Goal: Information Seeking & Learning: Compare options

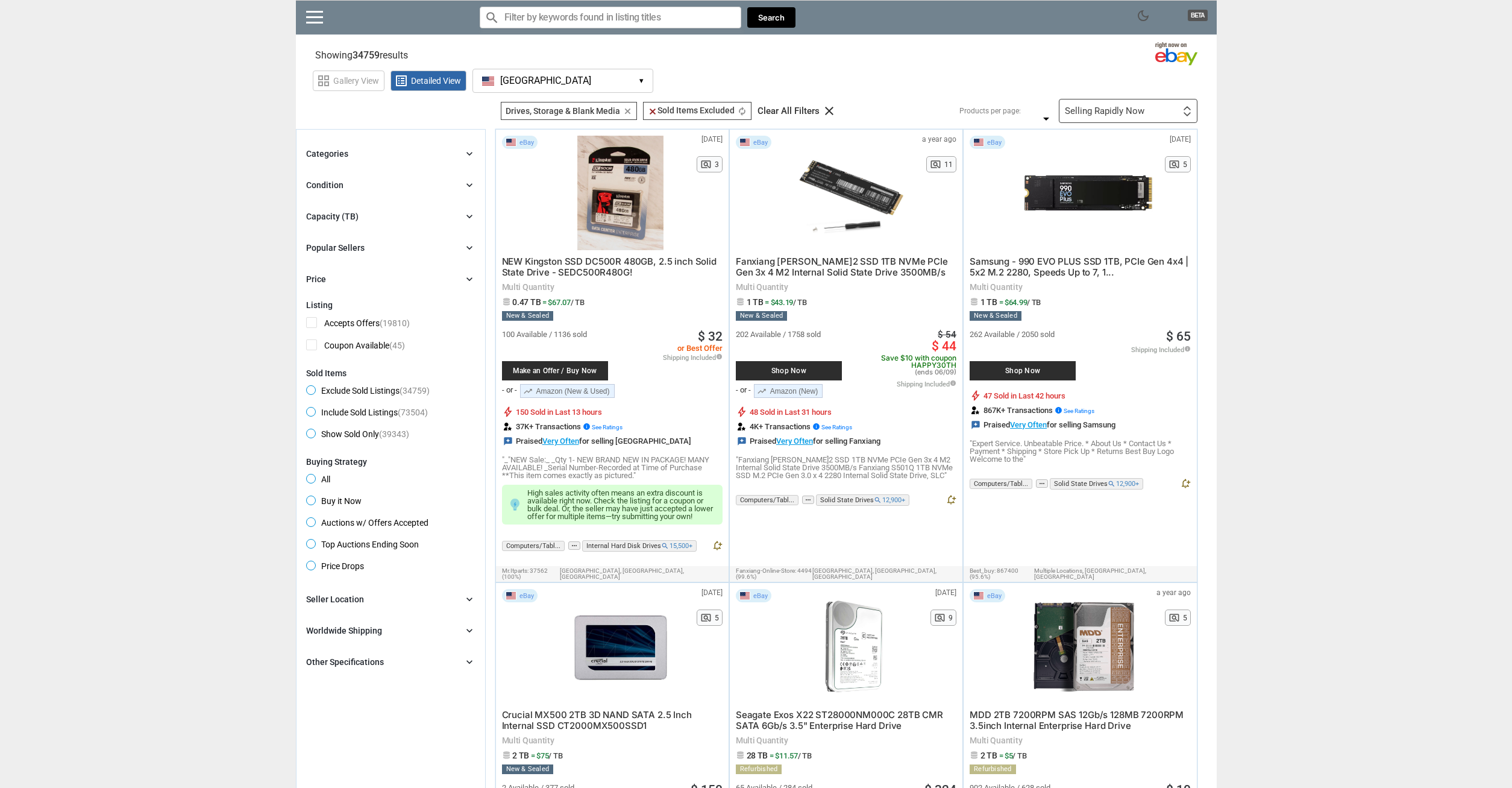
click at [1135, 113] on div "Selling Rapidly Now" at bounding box center [1105, 111] width 80 height 9
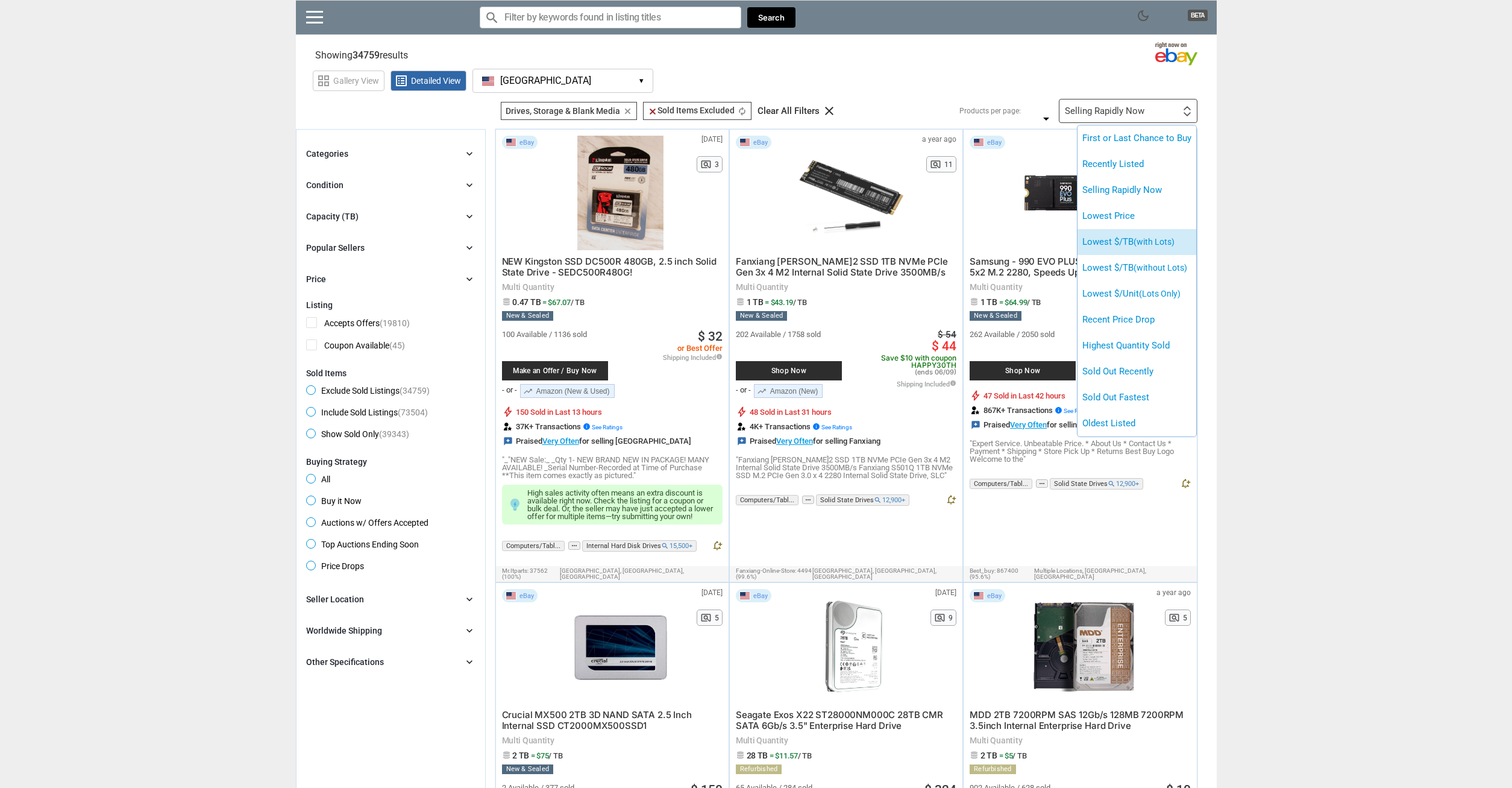
click at [1104, 245] on li "Lowest $/TB (with Lots)" at bounding box center [1137, 242] width 119 height 26
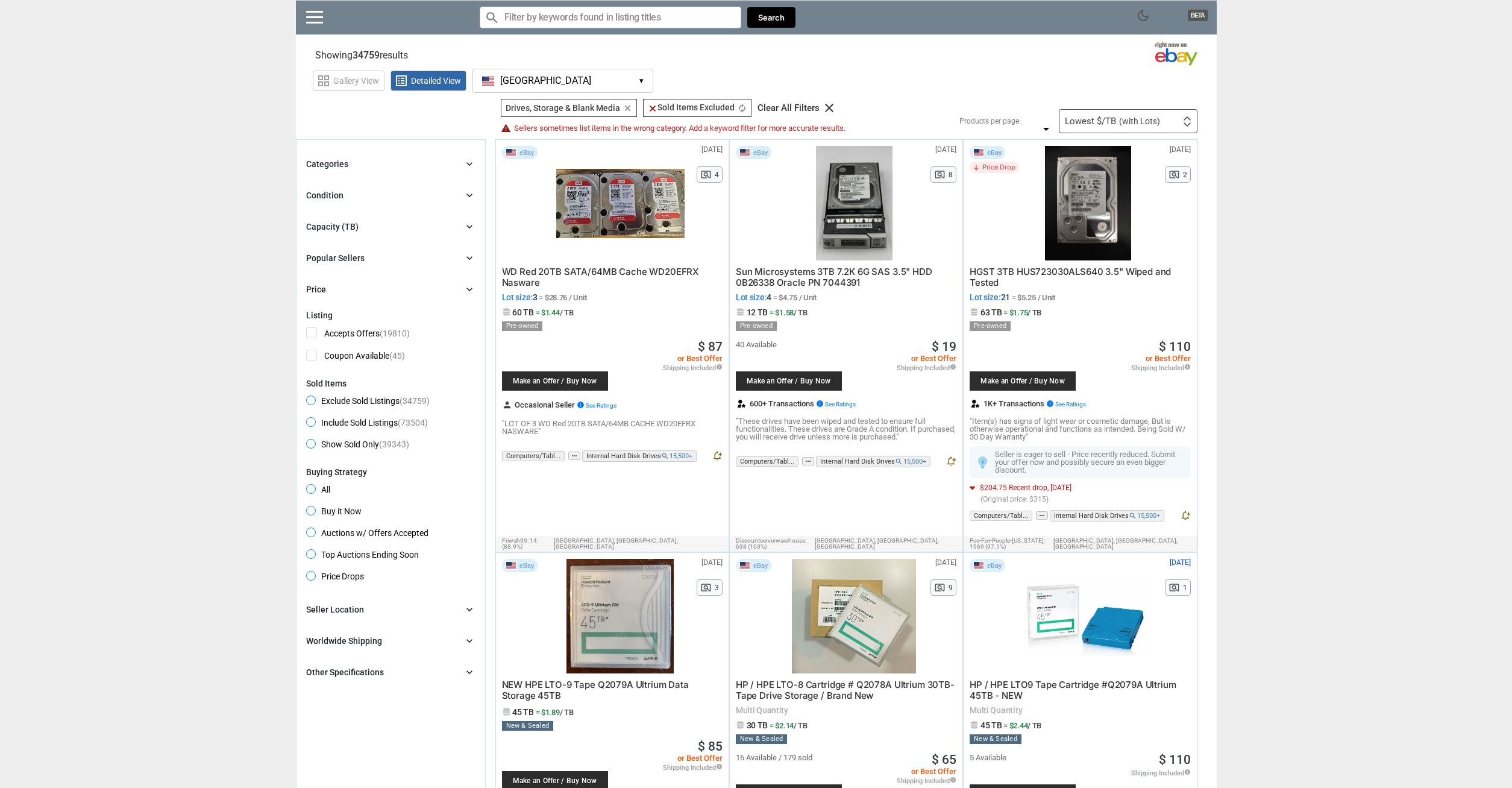
click at [625, 208] on div at bounding box center [621, 203] width 129 height 115
click at [1186, 118] on img at bounding box center [1187, 118] width 8 height 5
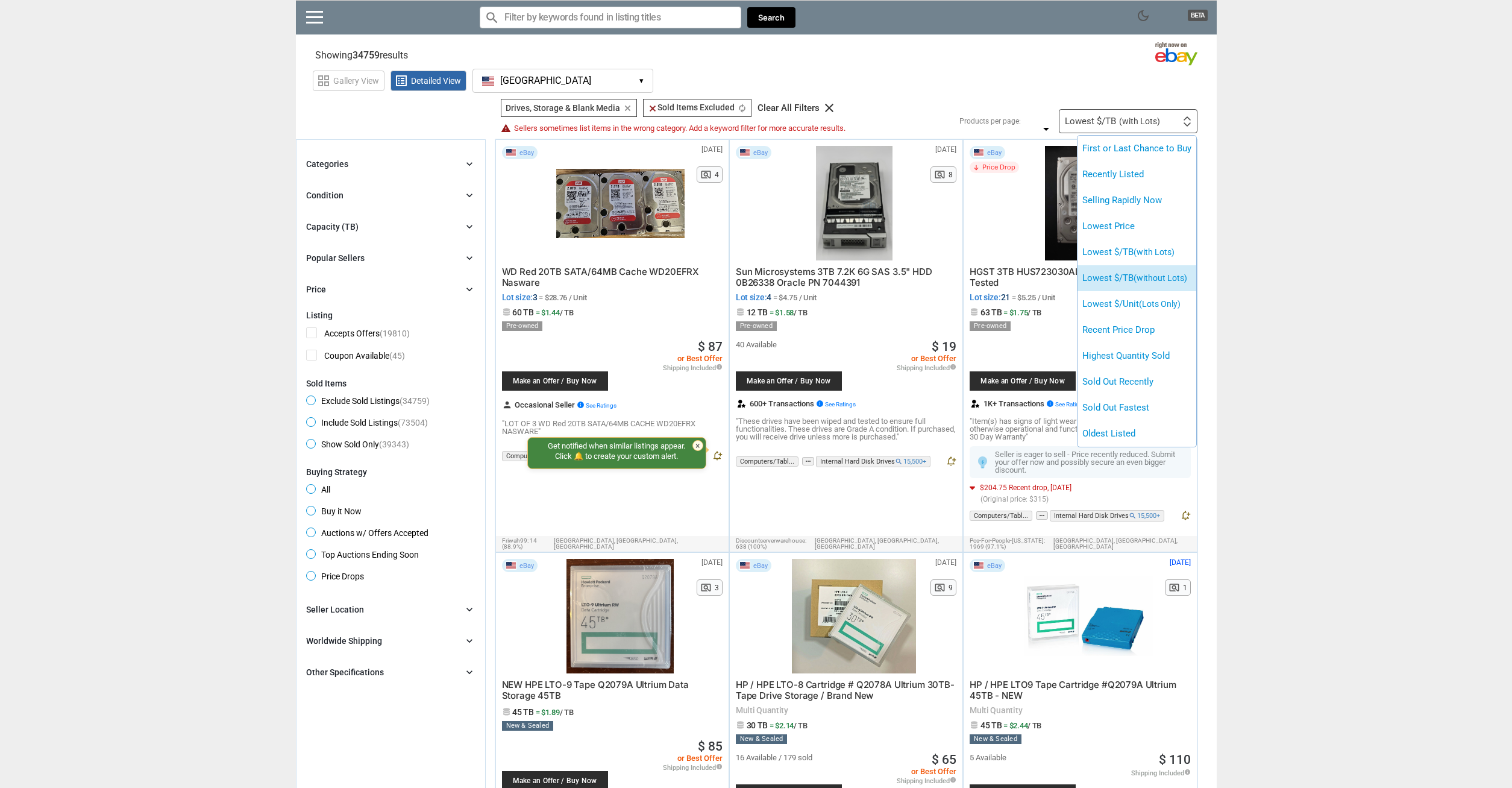
click at [1163, 275] on span "(without Lots)" at bounding box center [1160, 278] width 53 height 10
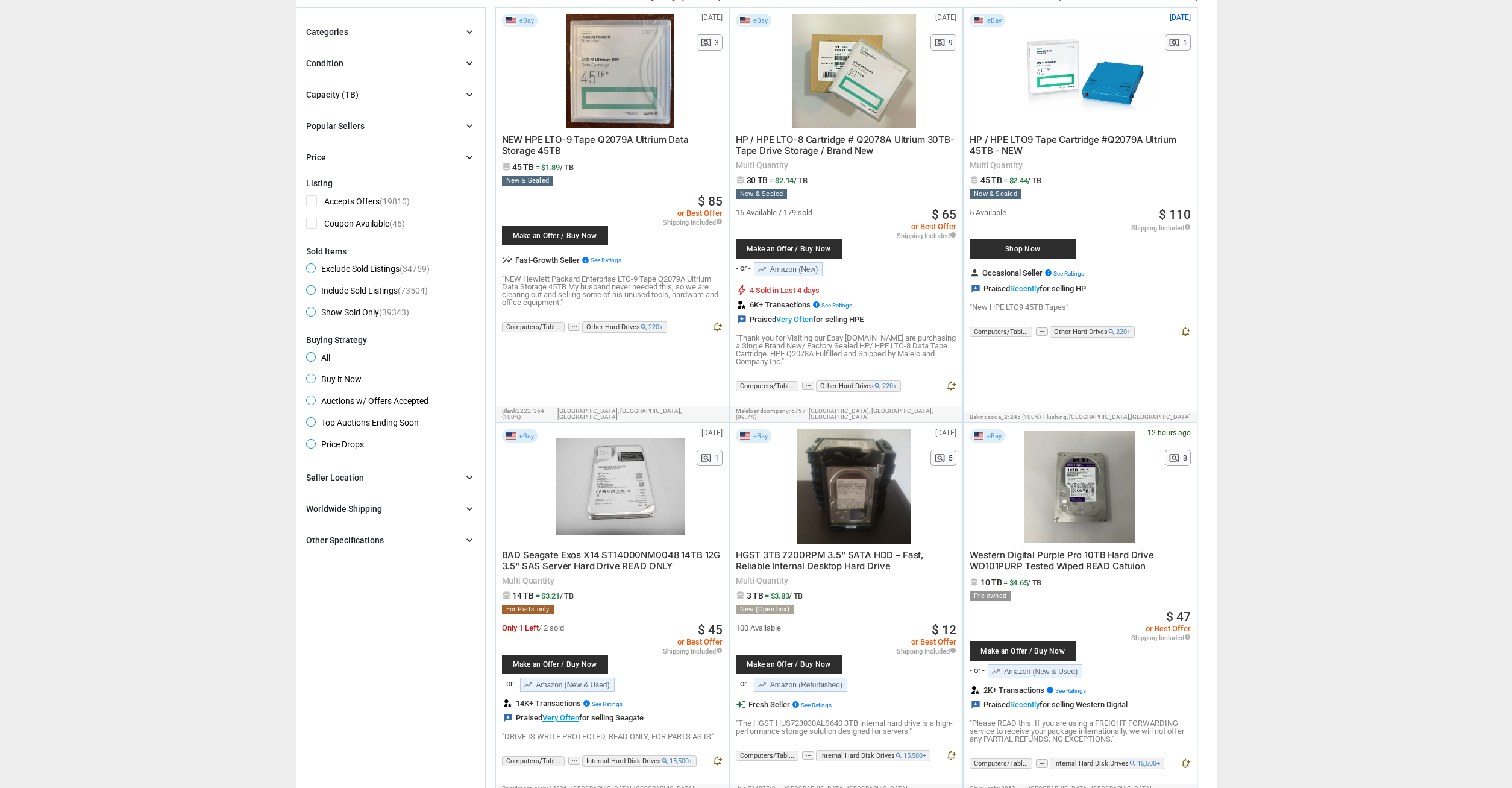
scroll to position [185, 0]
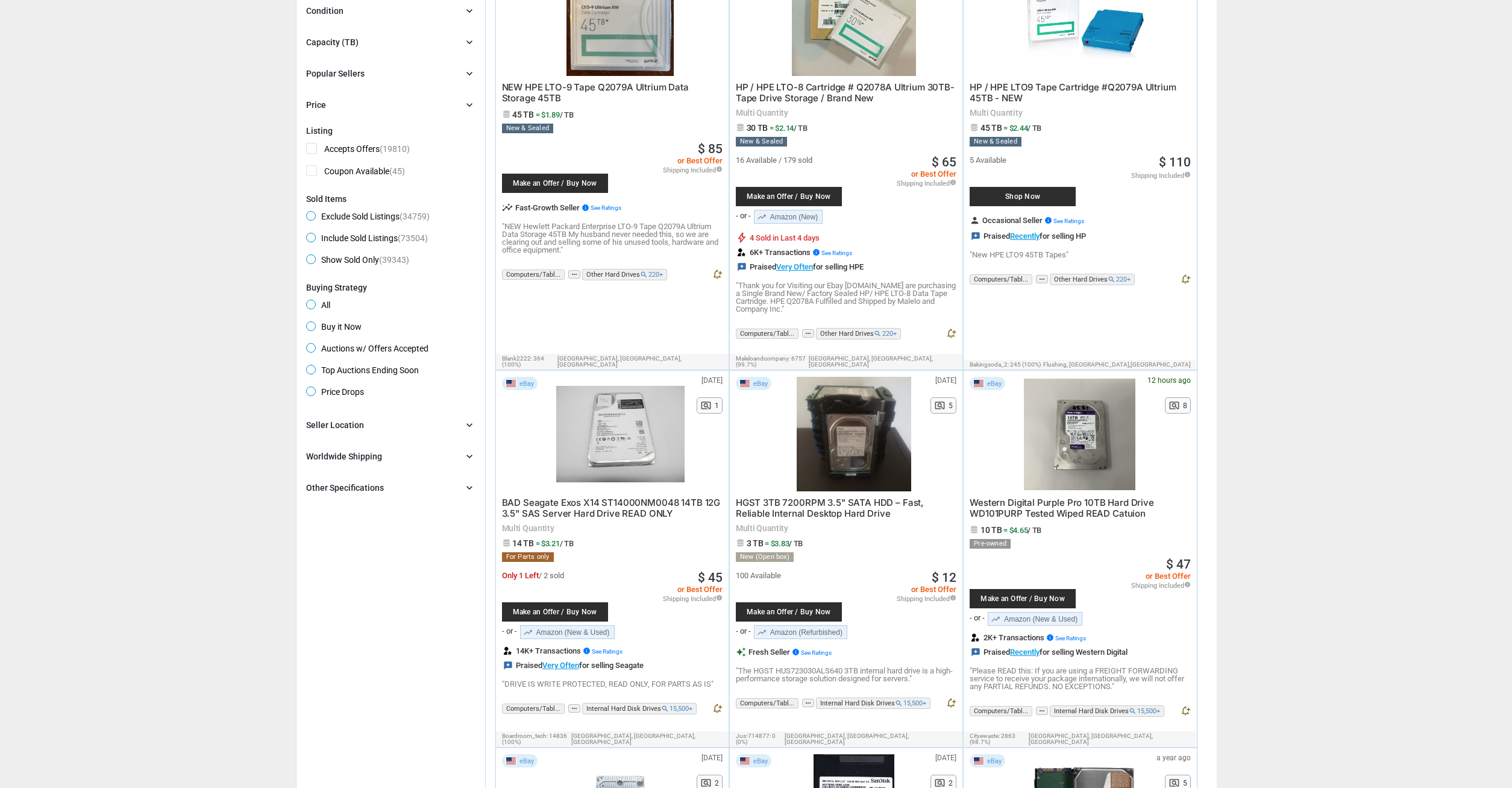
click at [796, 497] on span "HGST 3TB 7200RPM 3.5" SATA HDD – Fast, Reliable Internal Desktop Hard Drive" at bounding box center [830, 508] width 188 height 23
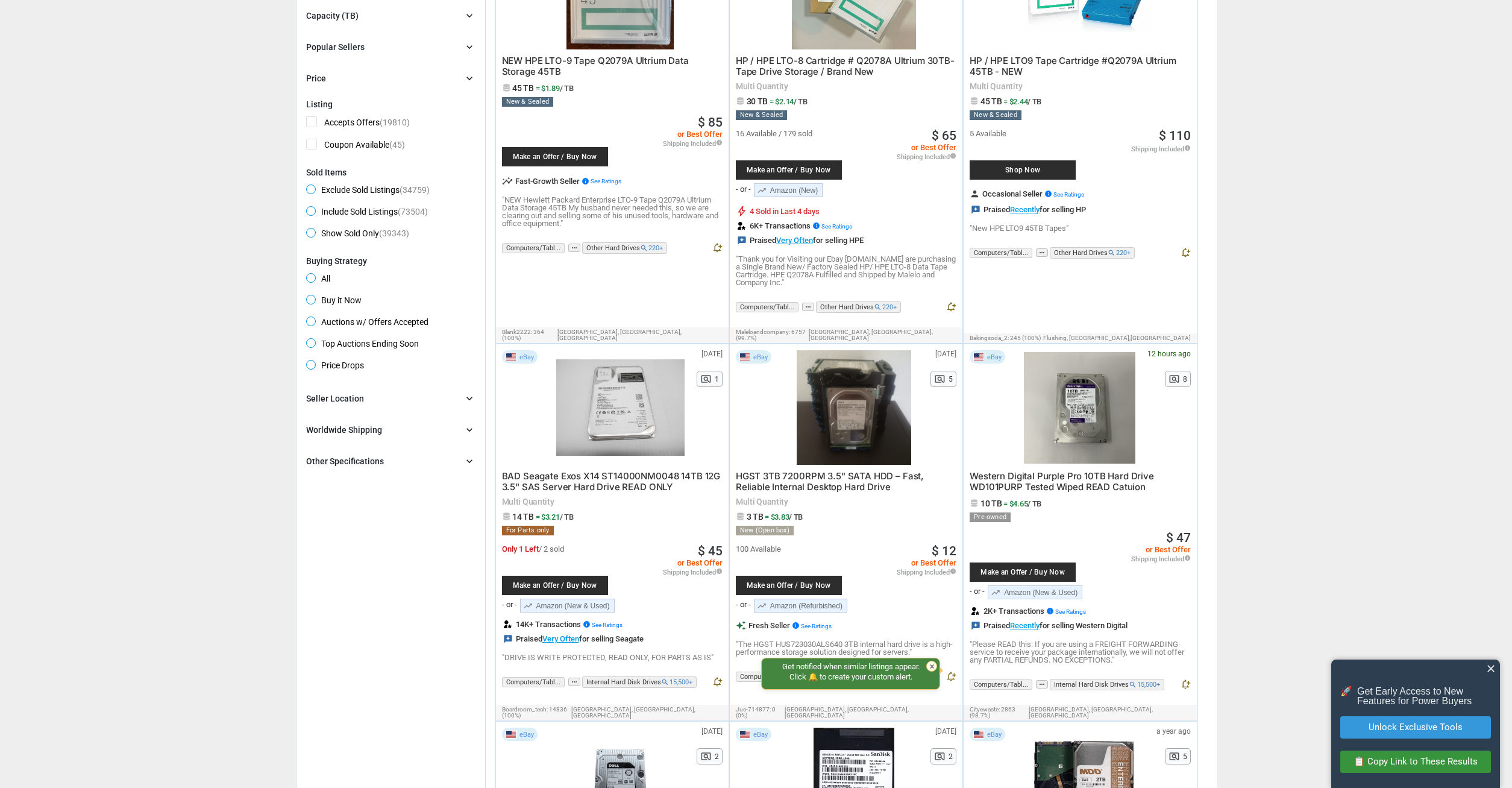
scroll to position [246, 0]
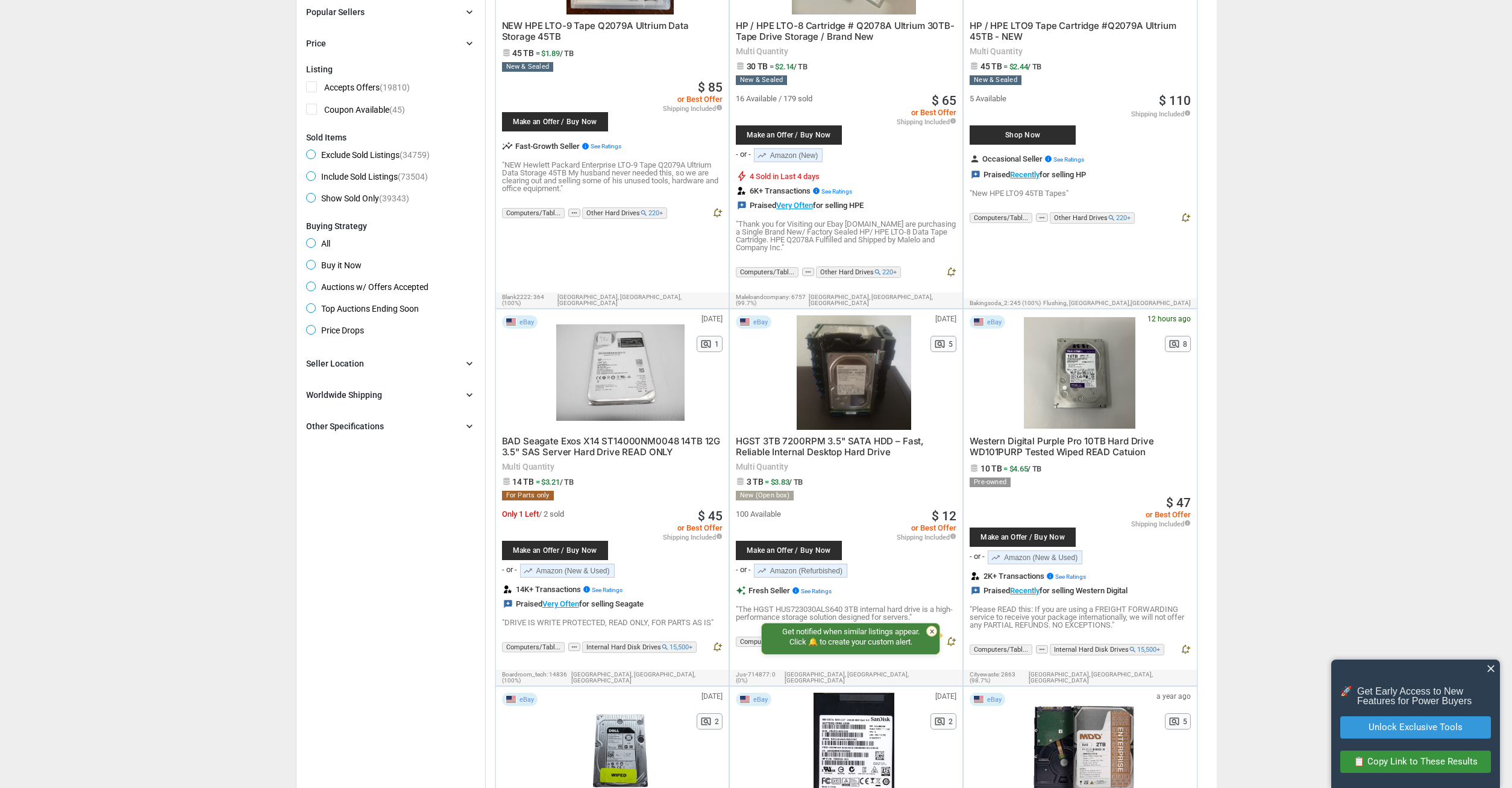
click at [1093, 437] on span "Western Digital Purple Pro 10TB Hard Drive WD101PURP Tested Wiped READ Catuion" at bounding box center [1062, 446] width 185 height 23
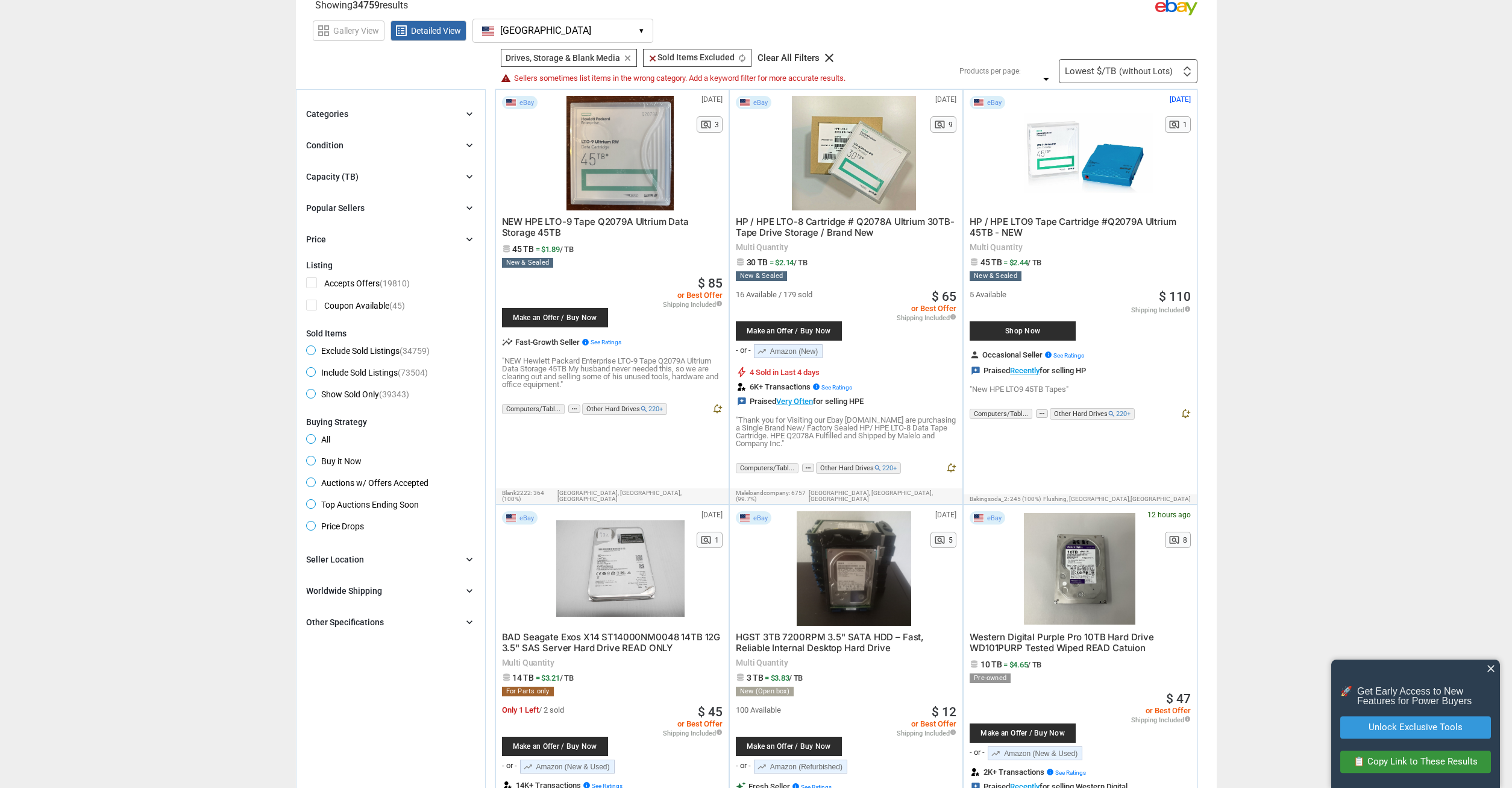
scroll to position [0, 0]
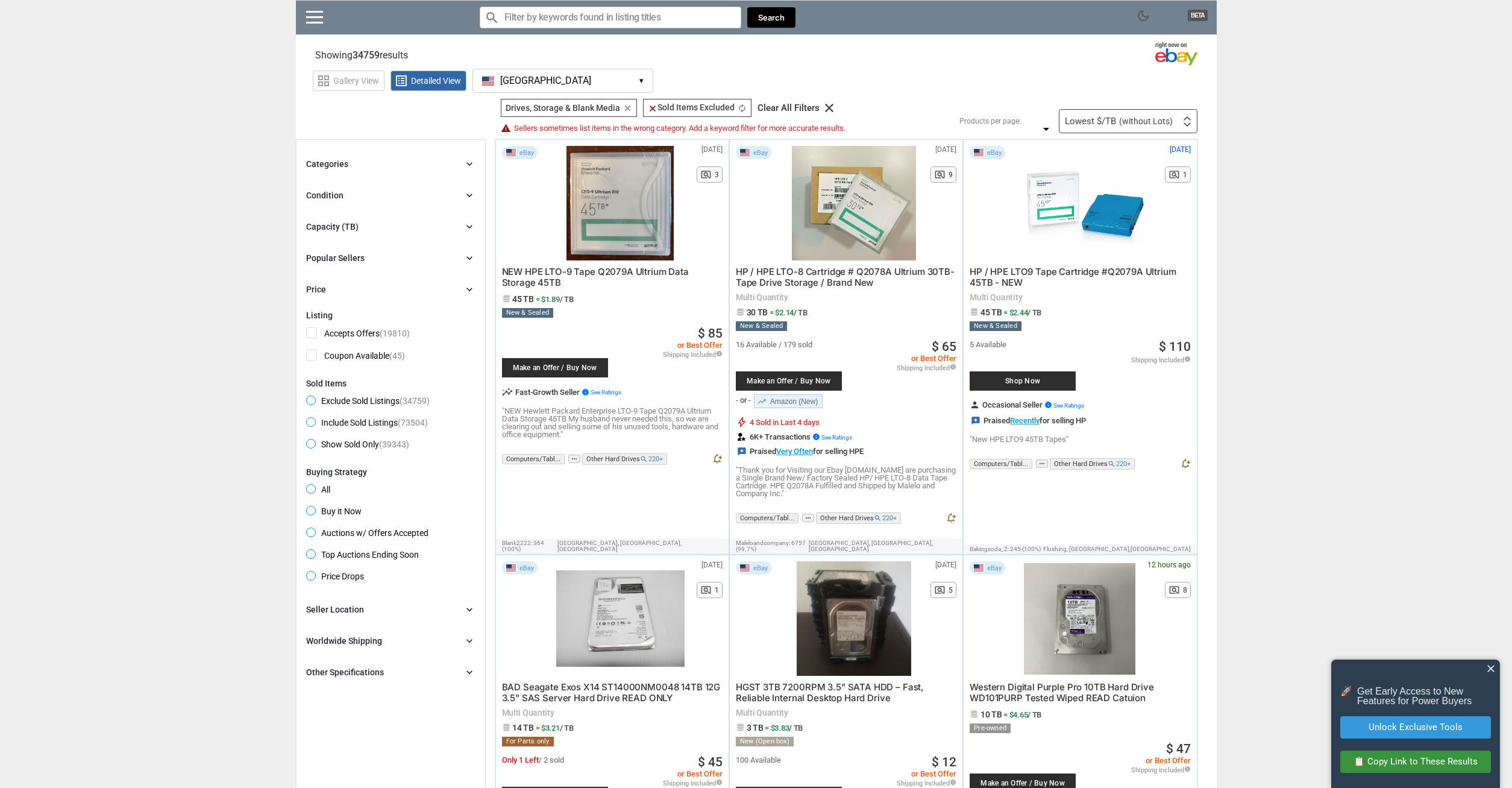
click at [333, 167] on div "Categories" at bounding box center [327, 164] width 42 height 12
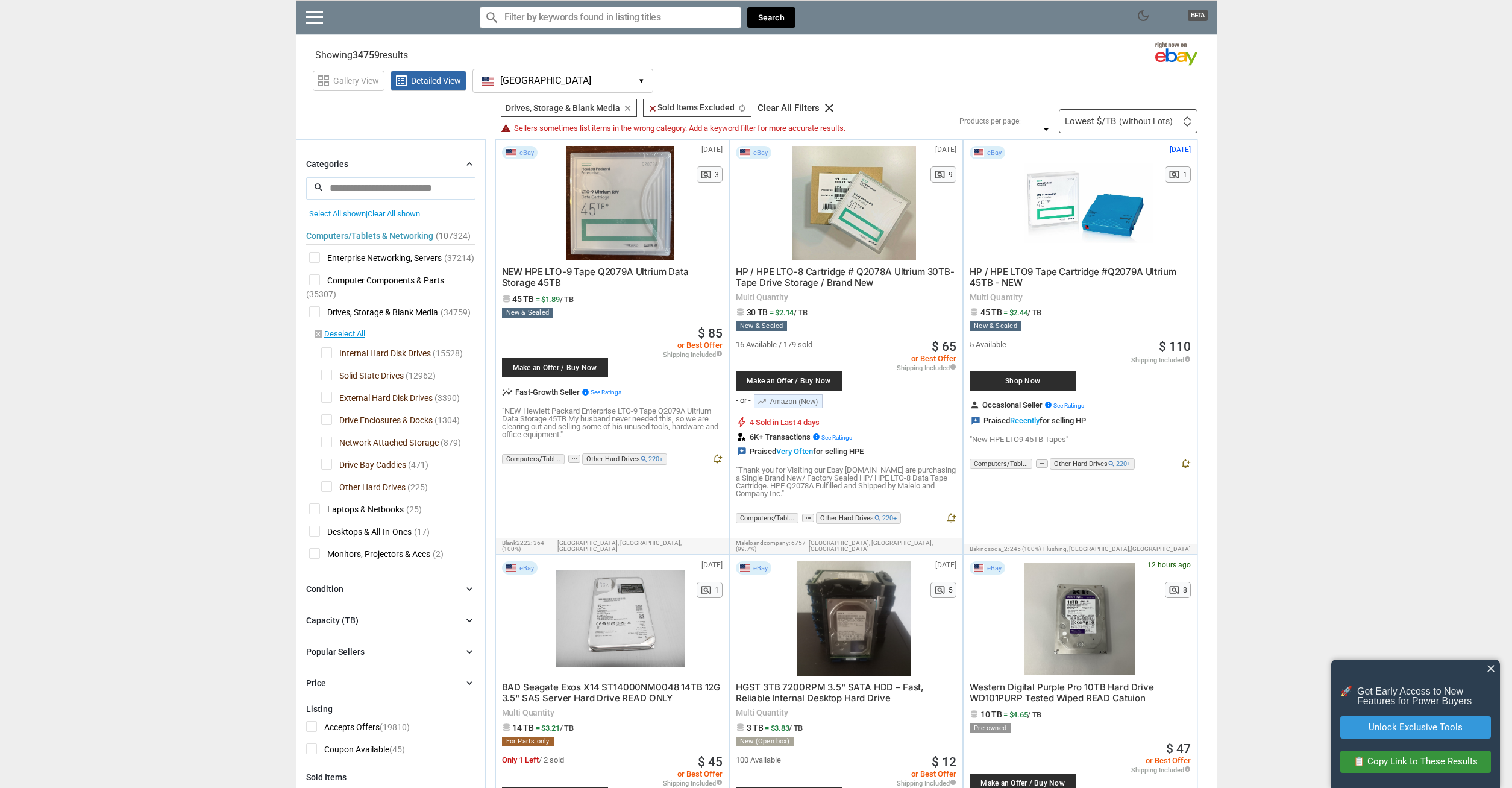
click at [334, 163] on div "Categories" at bounding box center [327, 164] width 42 height 12
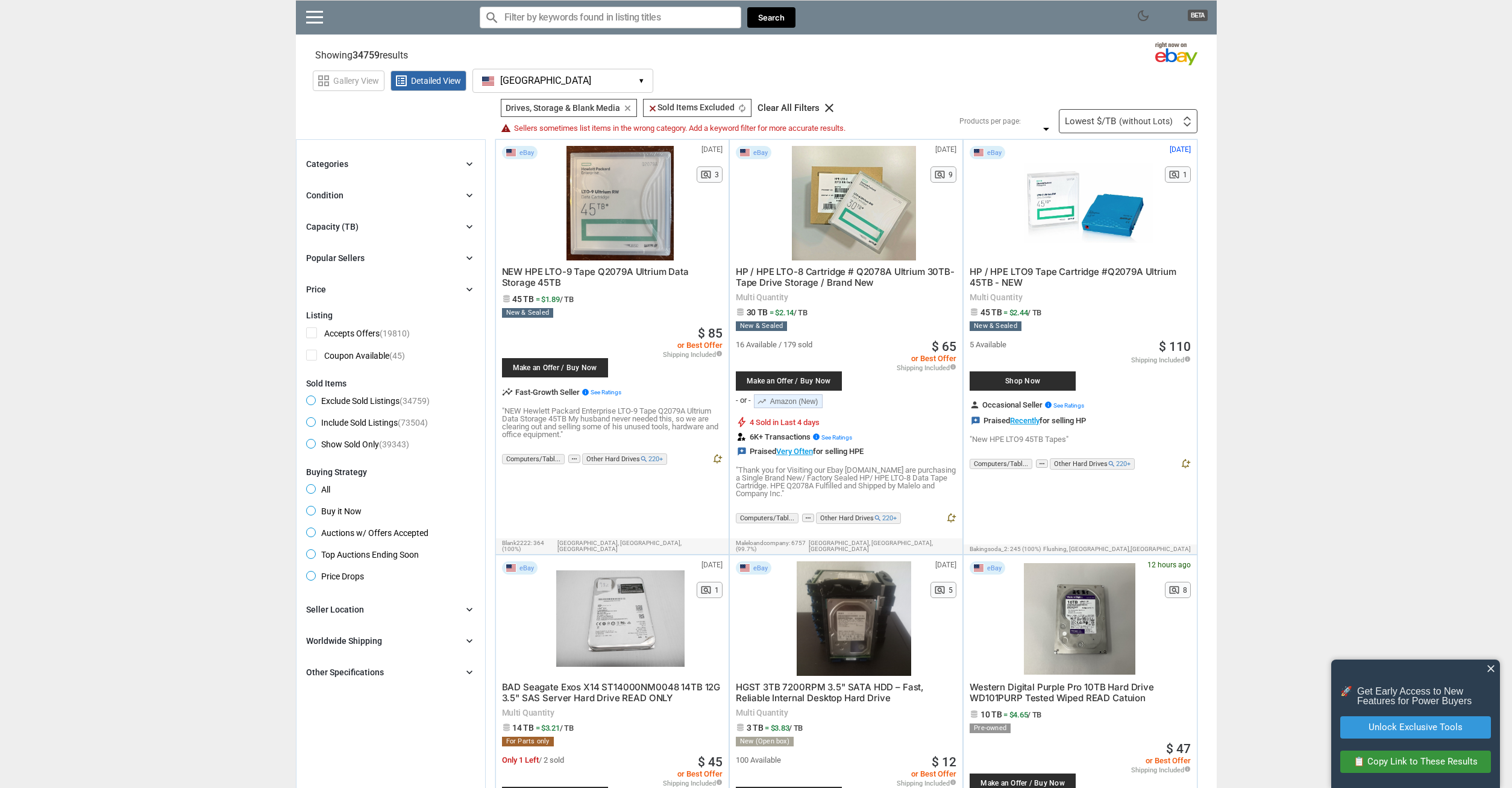
click at [327, 194] on div "Condition" at bounding box center [325, 195] width 37 height 12
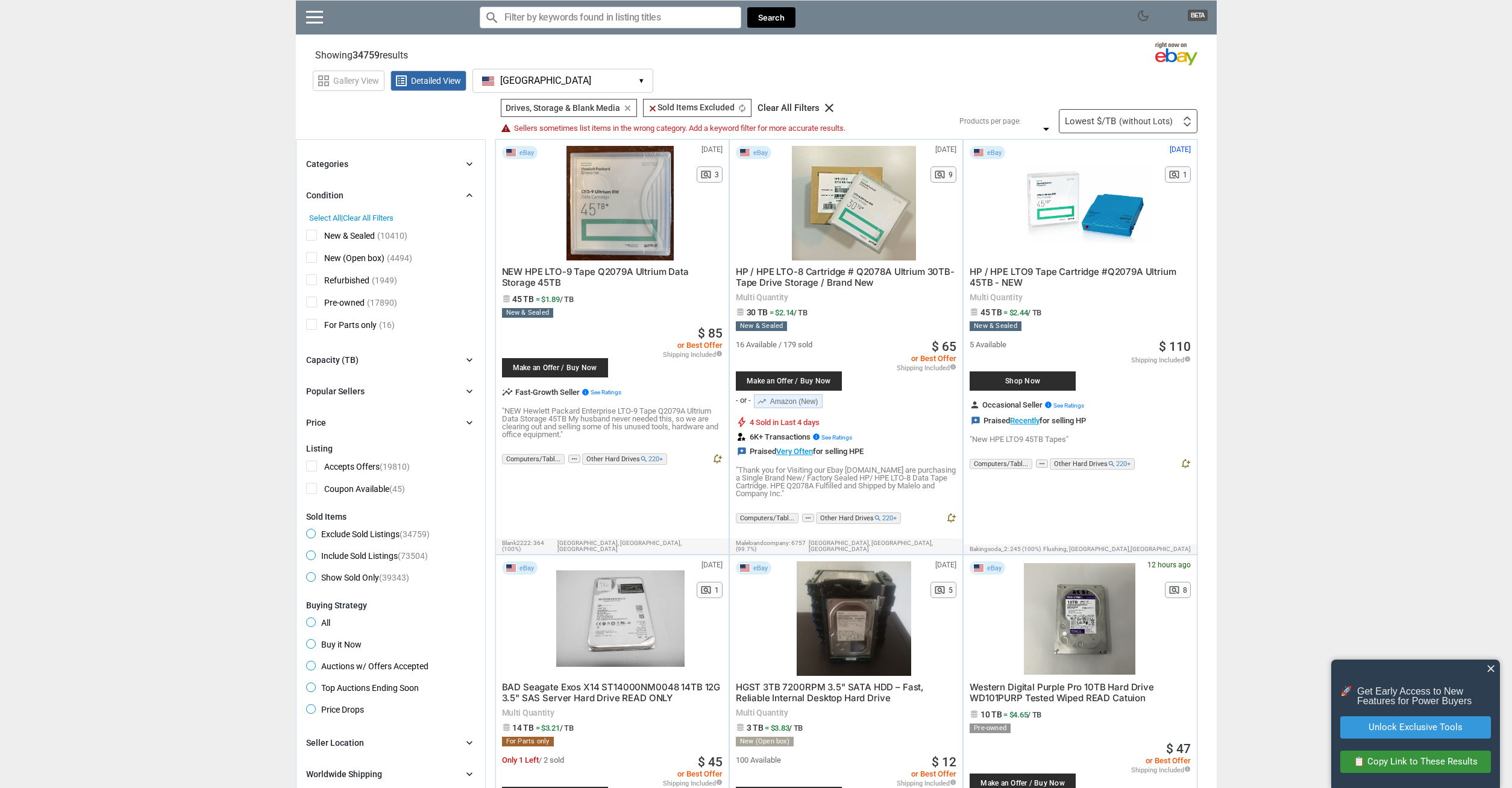
click at [322, 197] on div "Condition" at bounding box center [325, 195] width 37 height 12
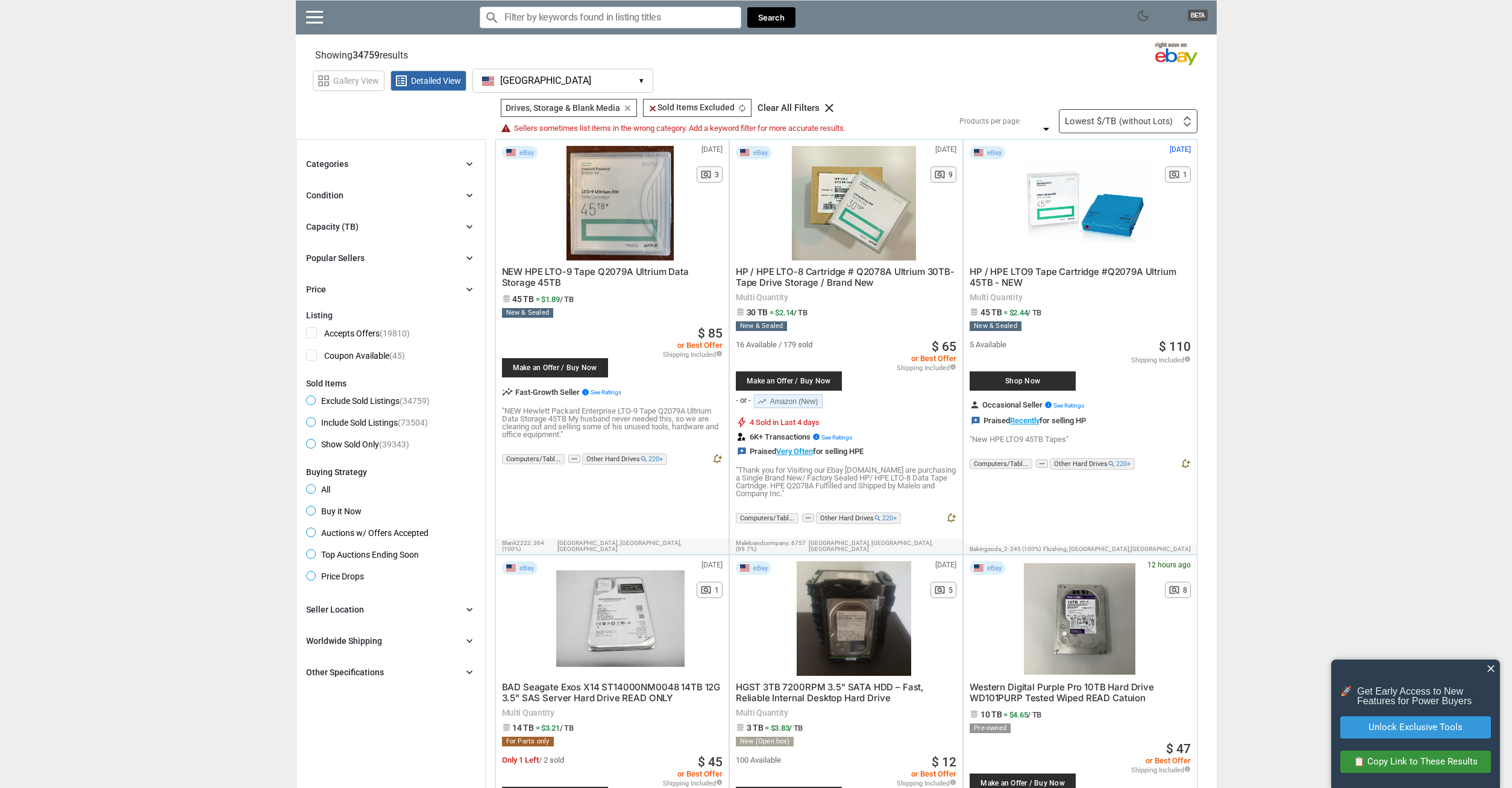
click at [320, 231] on div "Capacity (TB)" at bounding box center [332, 226] width 53 height 12
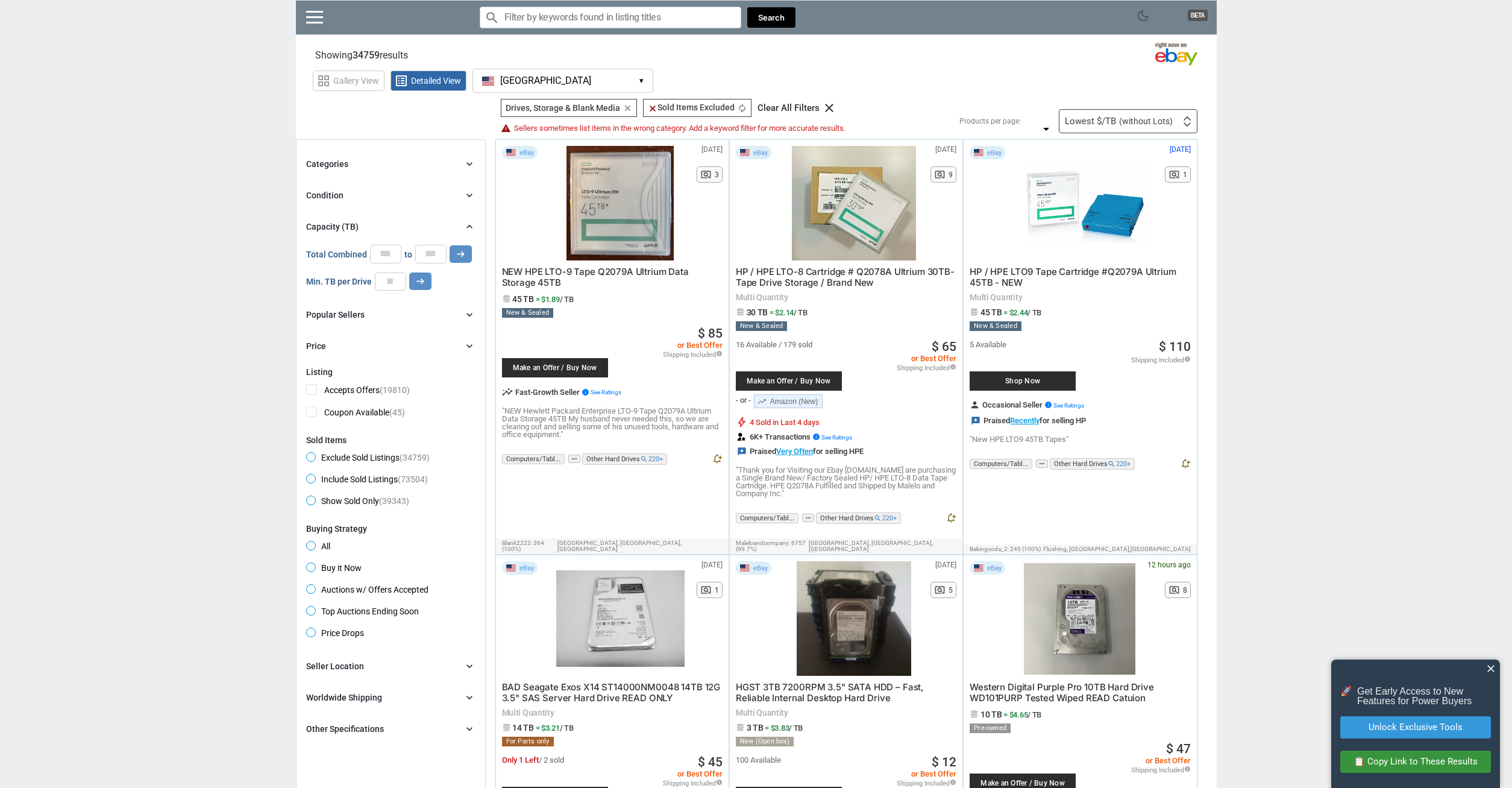
click at [320, 231] on div "Capacity (TB)" at bounding box center [332, 226] width 53 height 12
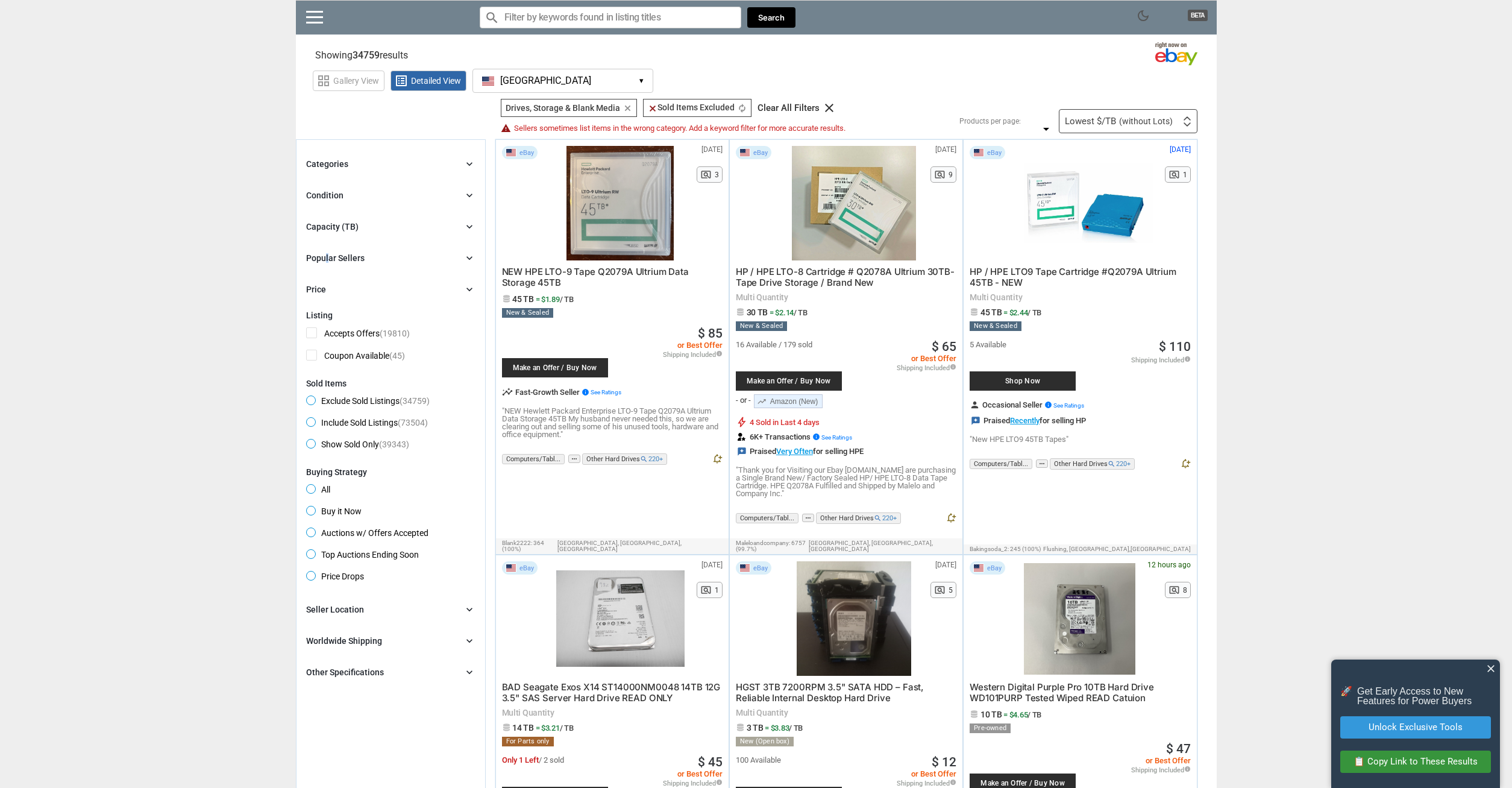
click at [327, 262] on div "Popular Sellers" at bounding box center [335, 258] width 59 height 12
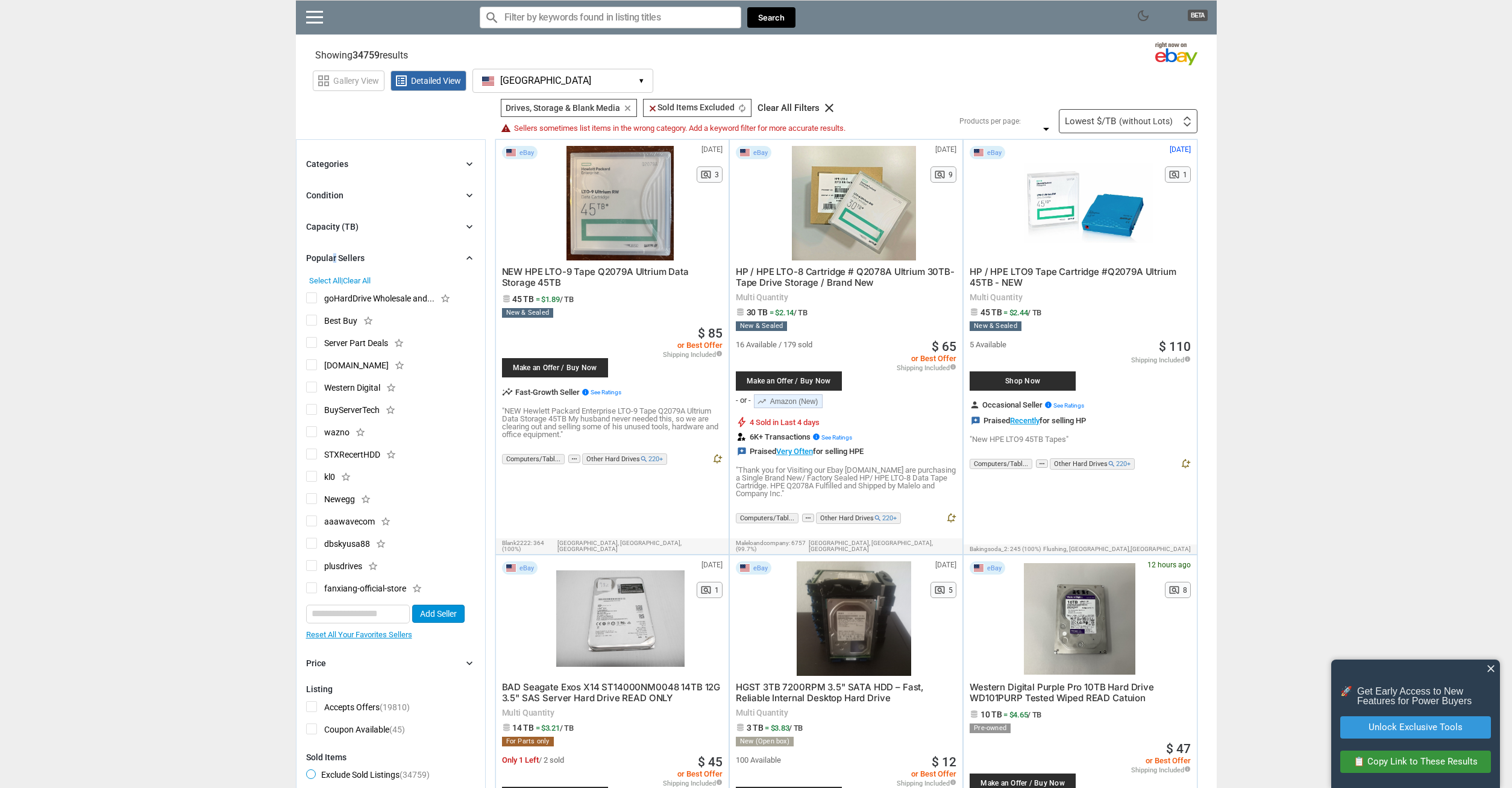
click at [334, 261] on div "Popular Sellers" at bounding box center [335, 258] width 59 height 12
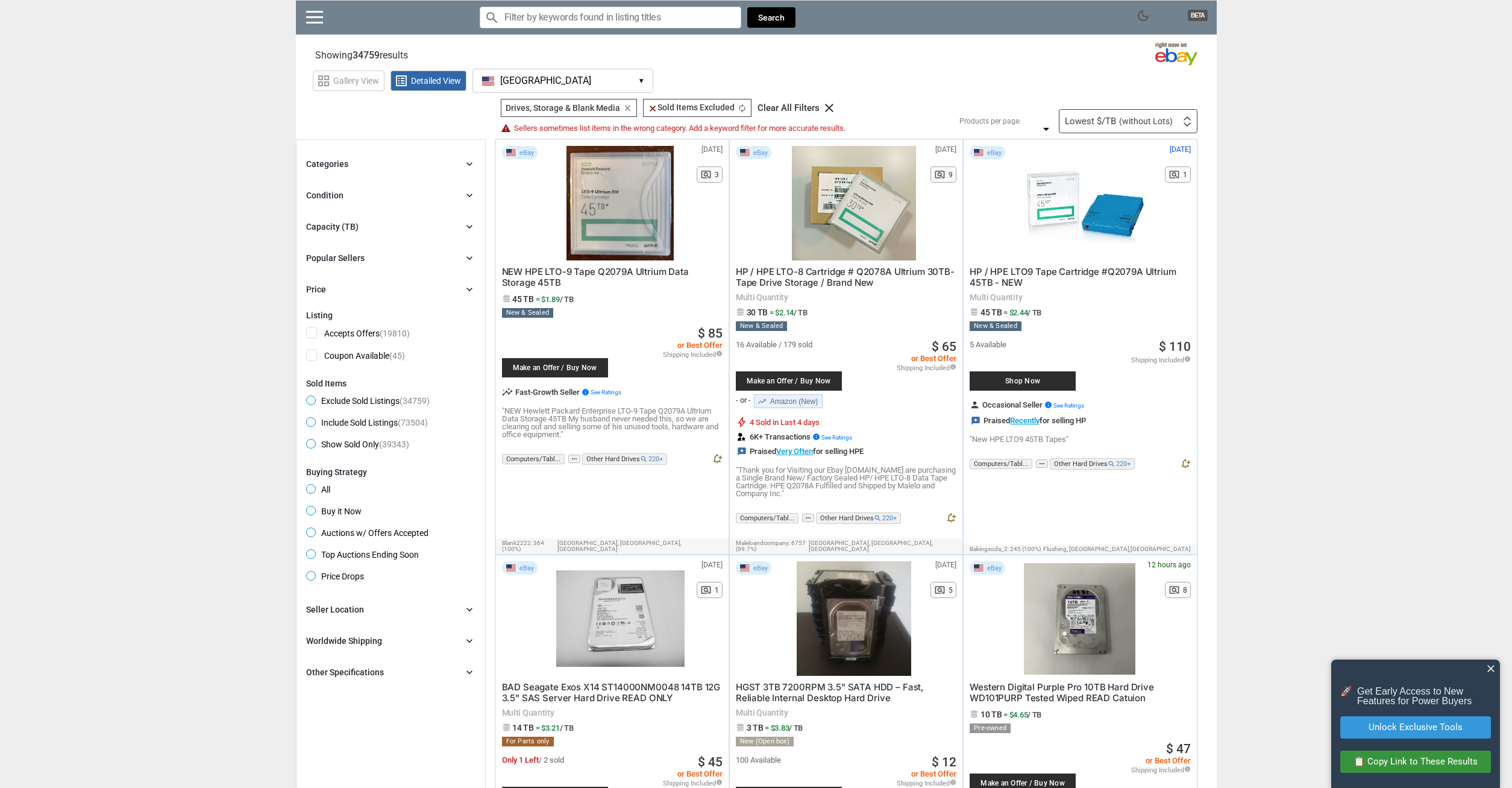
click at [605, 19] on input "Search for models" at bounding box center [610, 17] width 262 height 22
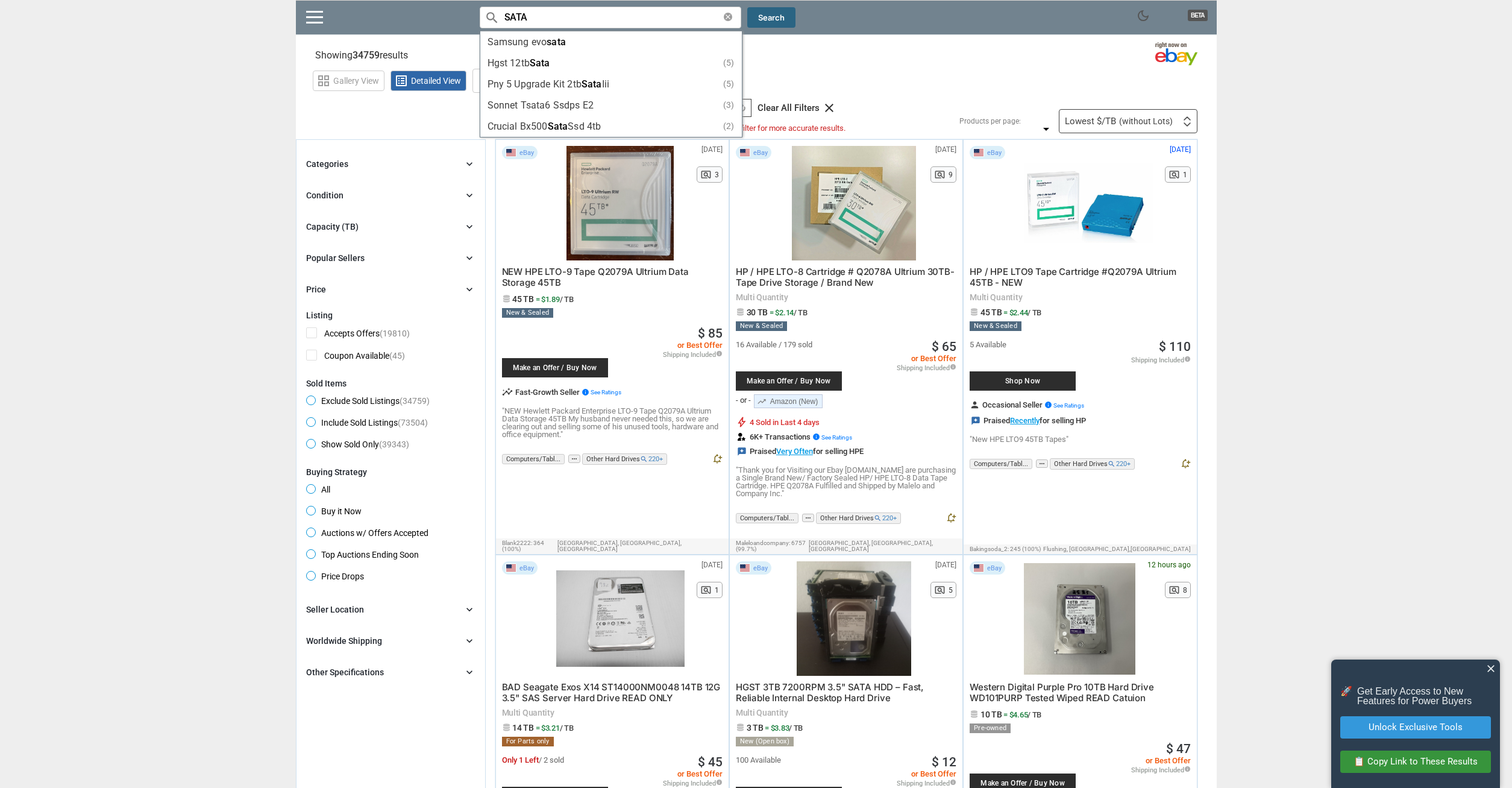
type input "SATA"
click at [767, 17] on button "Search" at bounding box center [771, 17] width 48 height 21
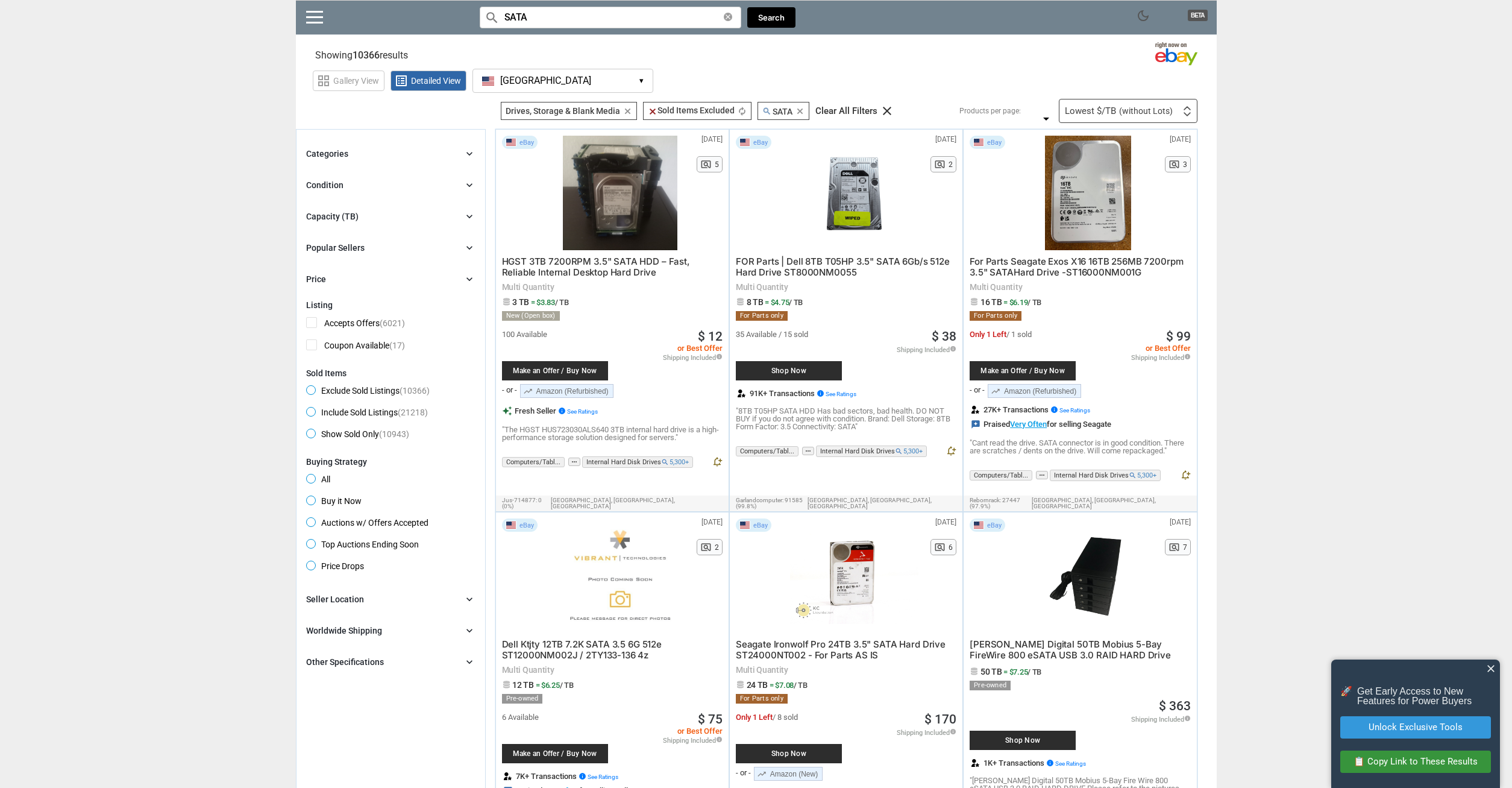
click at [325, 246] on div "Popular Sellers" at bounding box center [335, 248] width 59 height 12
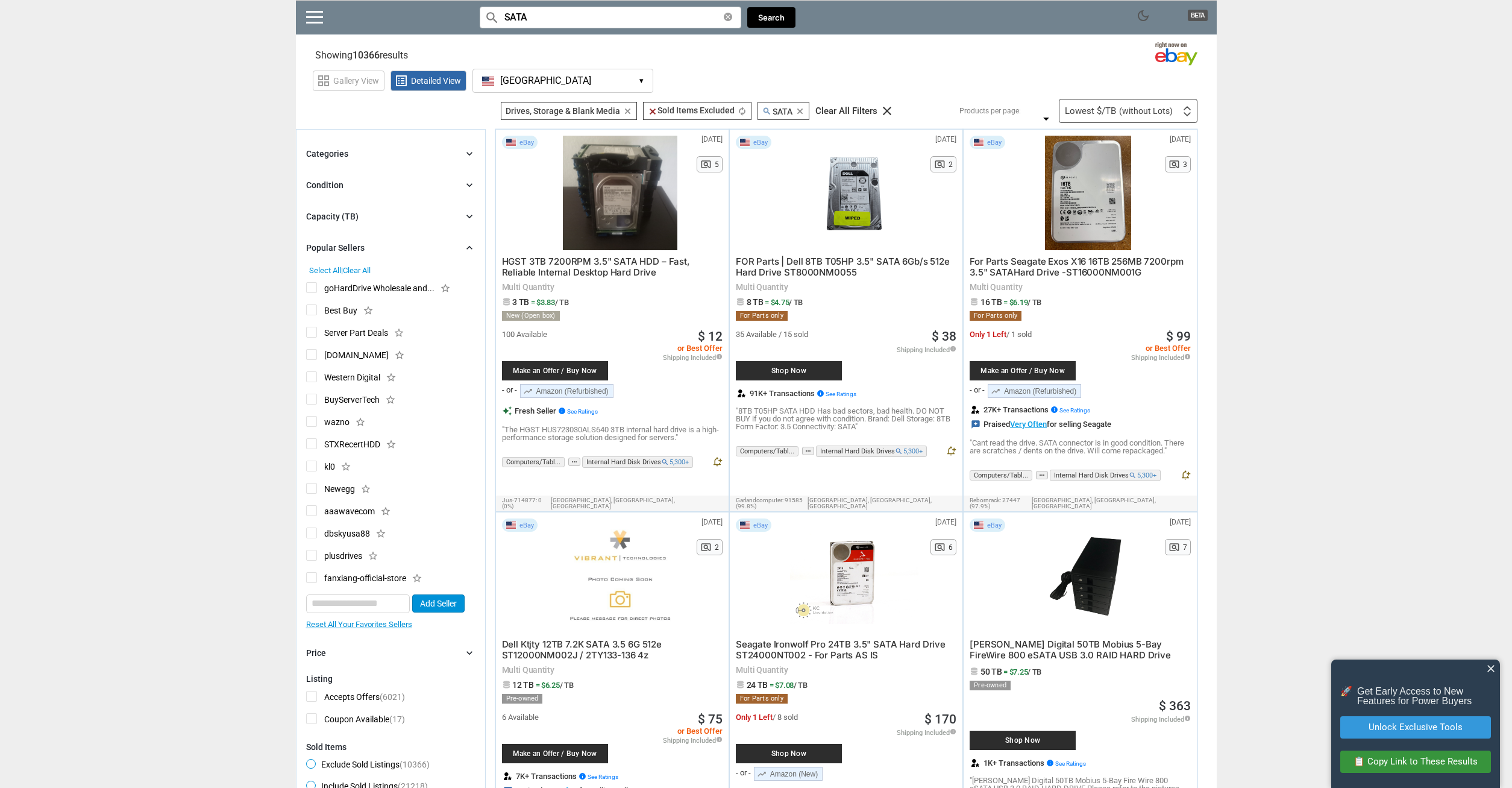
click at [312, 289] on span "goHardDrive Wholesale and..." at bounding box center [370, 289] width 129 height 15
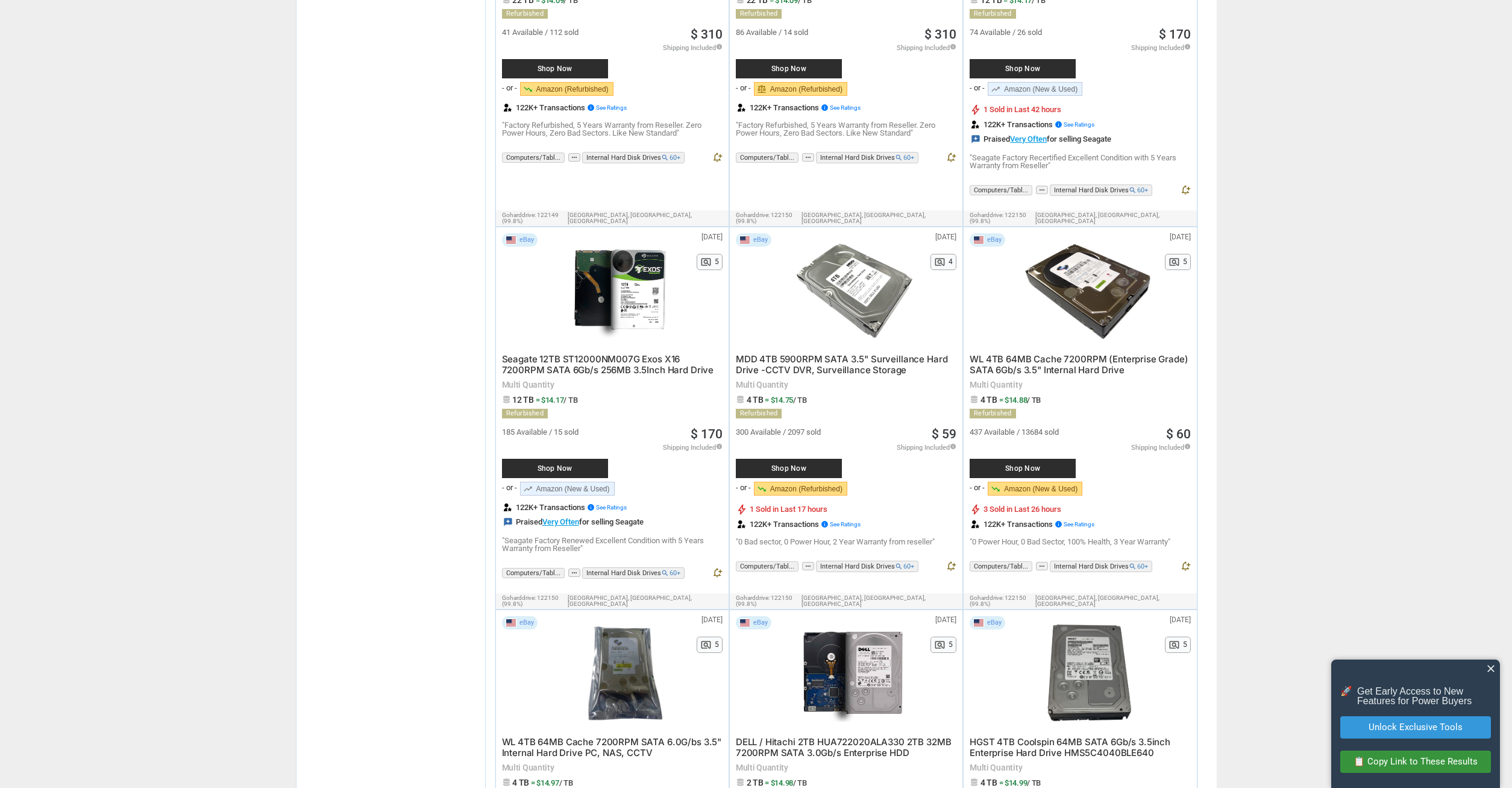
scroll to position [4428, 0]
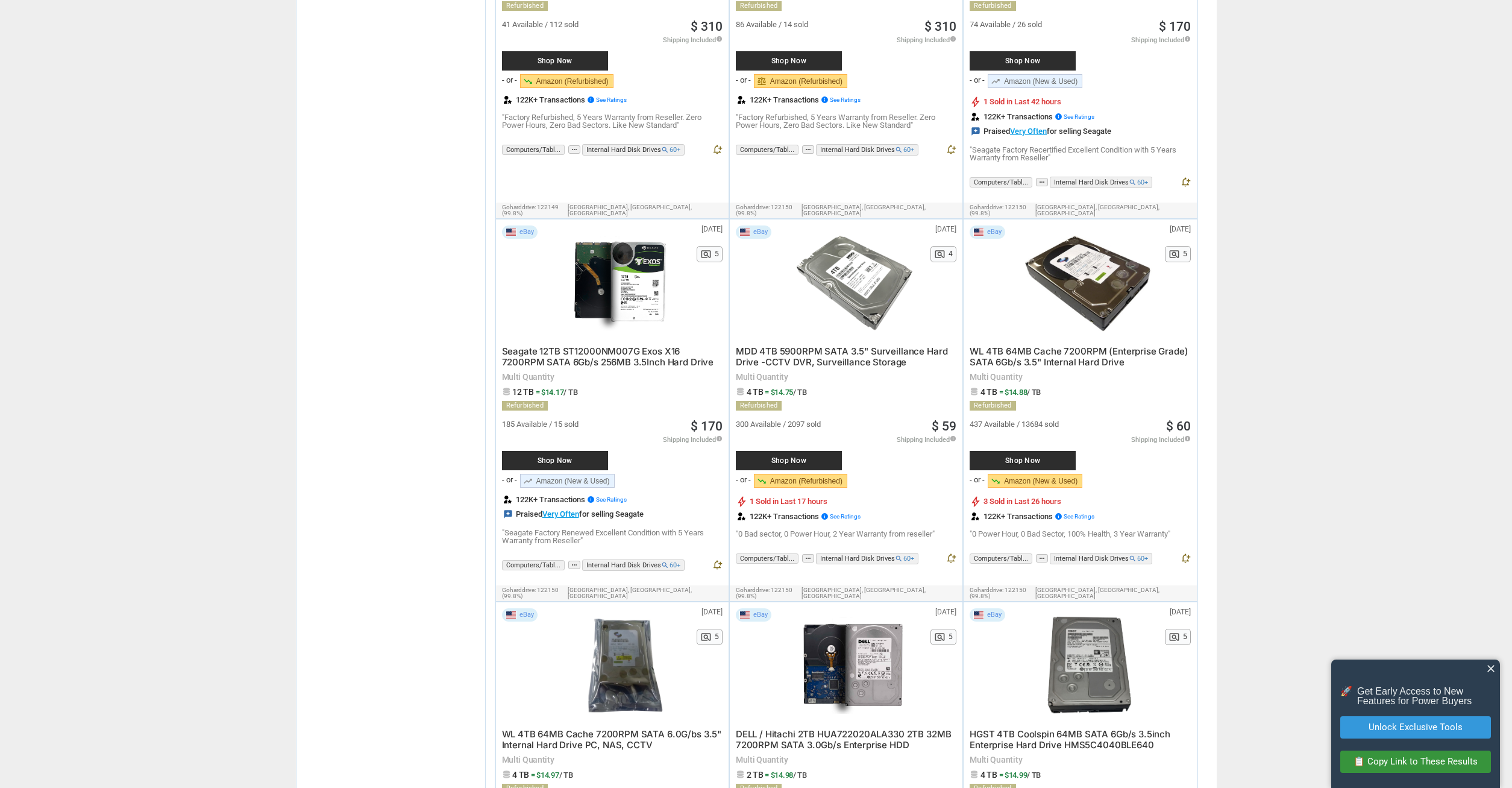
click at [1098, 345] on span "WL 4TB 64MB Cache 7200RPM (Enterprise Grade) SATA 6Gb/s 3.5" Internal Hard Drive" at bounding box center [1079, 356] width 218 height 23
